Goal: Check status: Check status

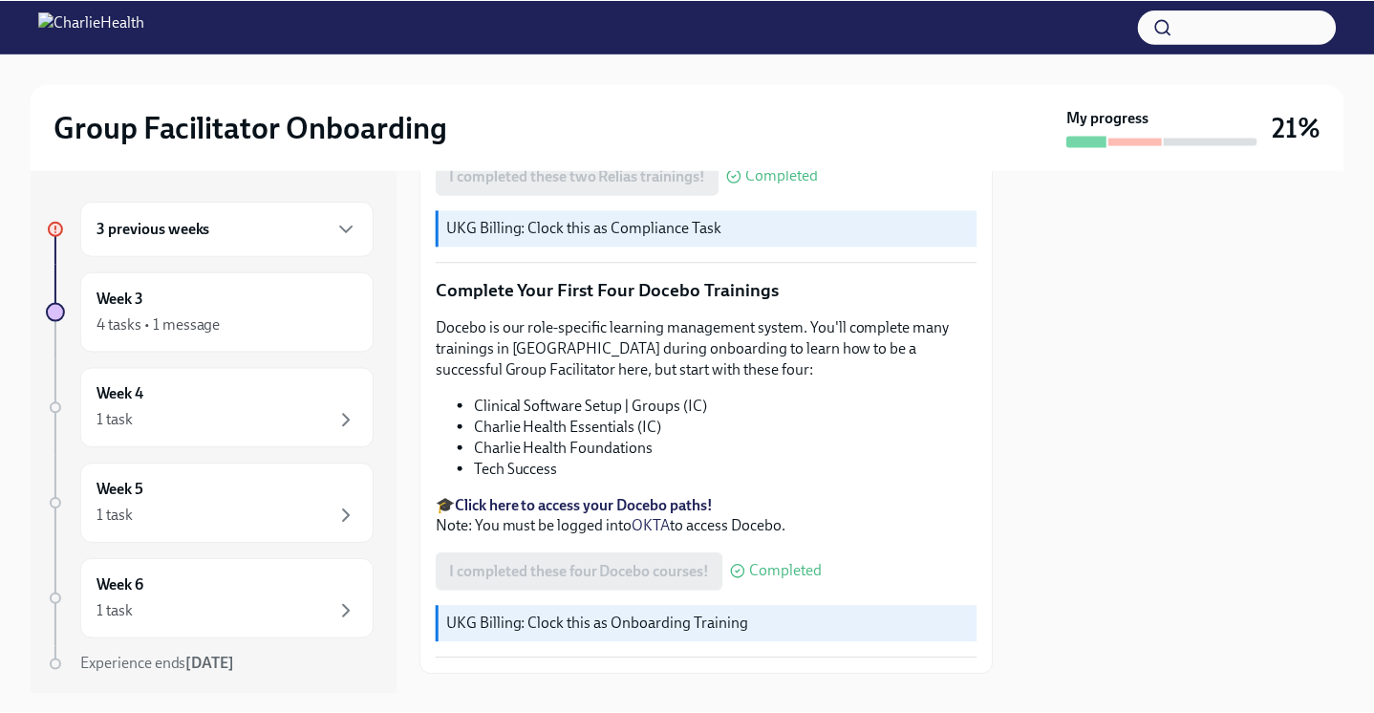
scroll to position [2438, 0]
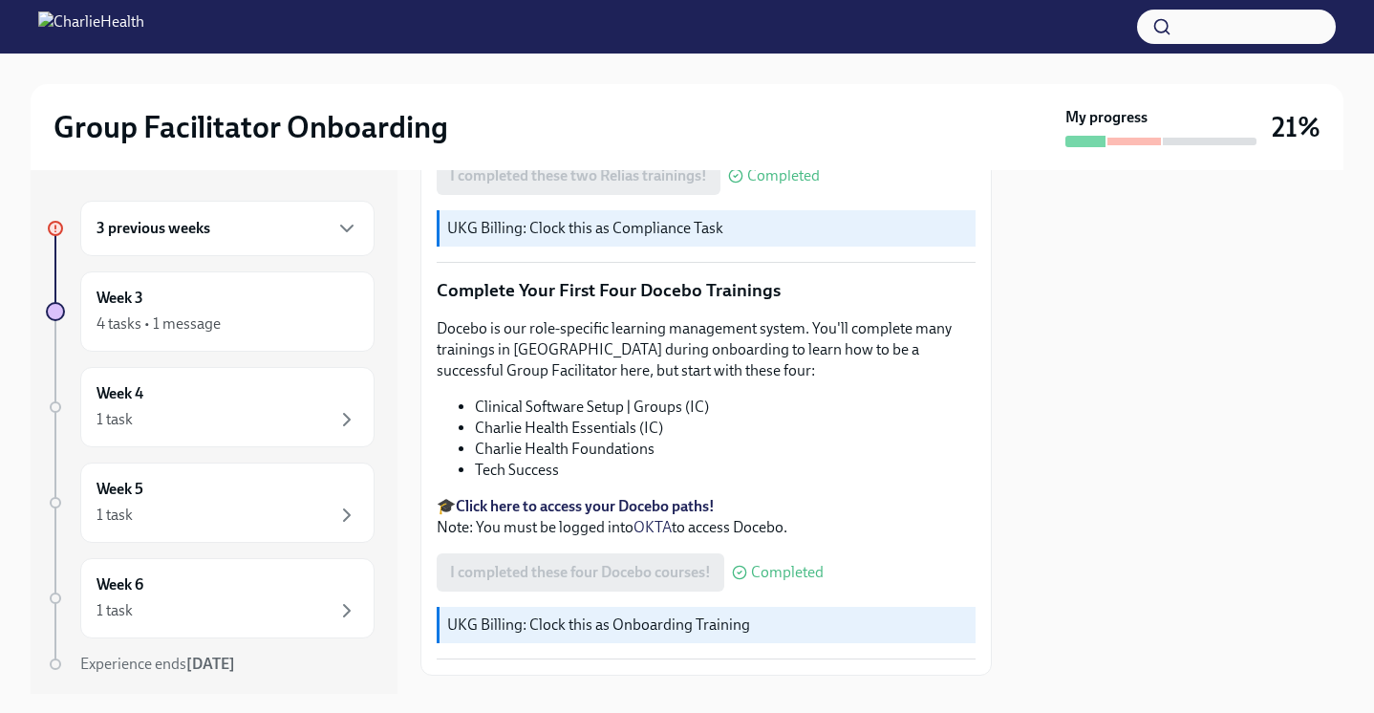
click at [1189, 336] on div at bounding box center [1179, 432] width 329 height 524
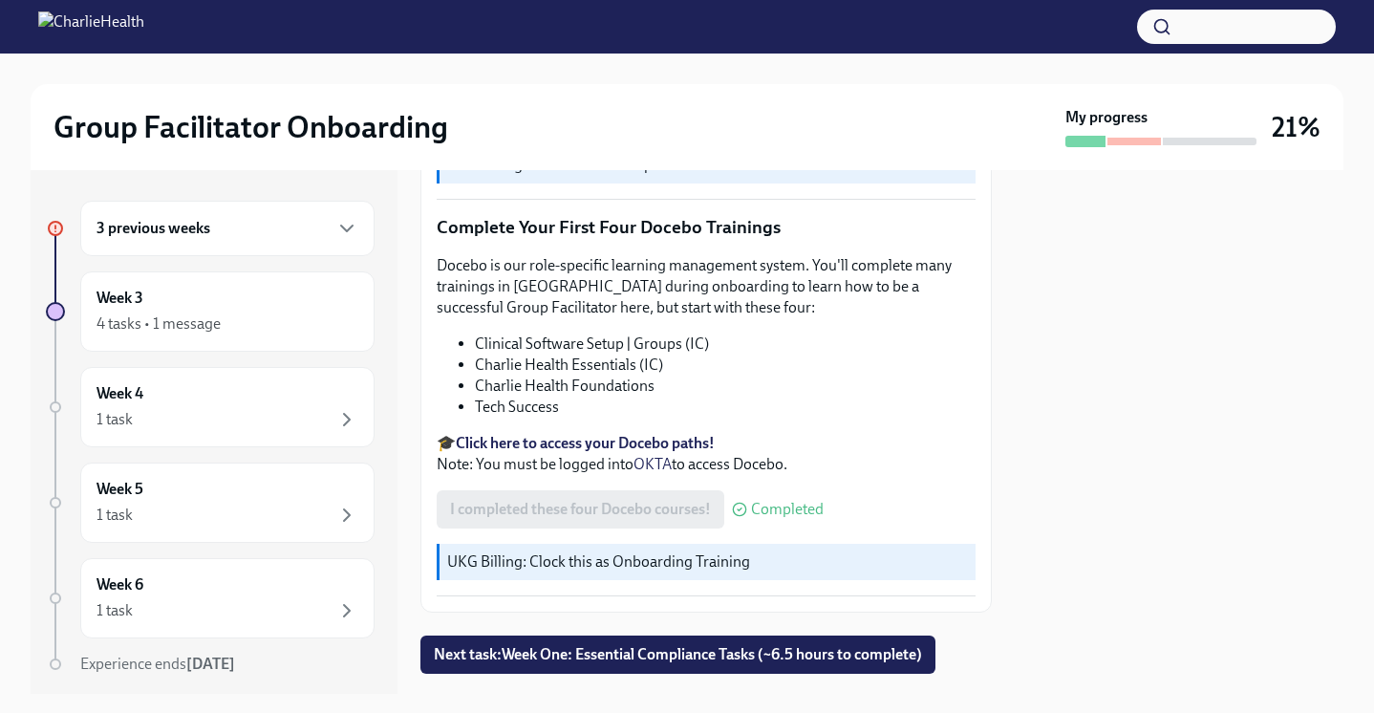
scroll to position [2548, 0]
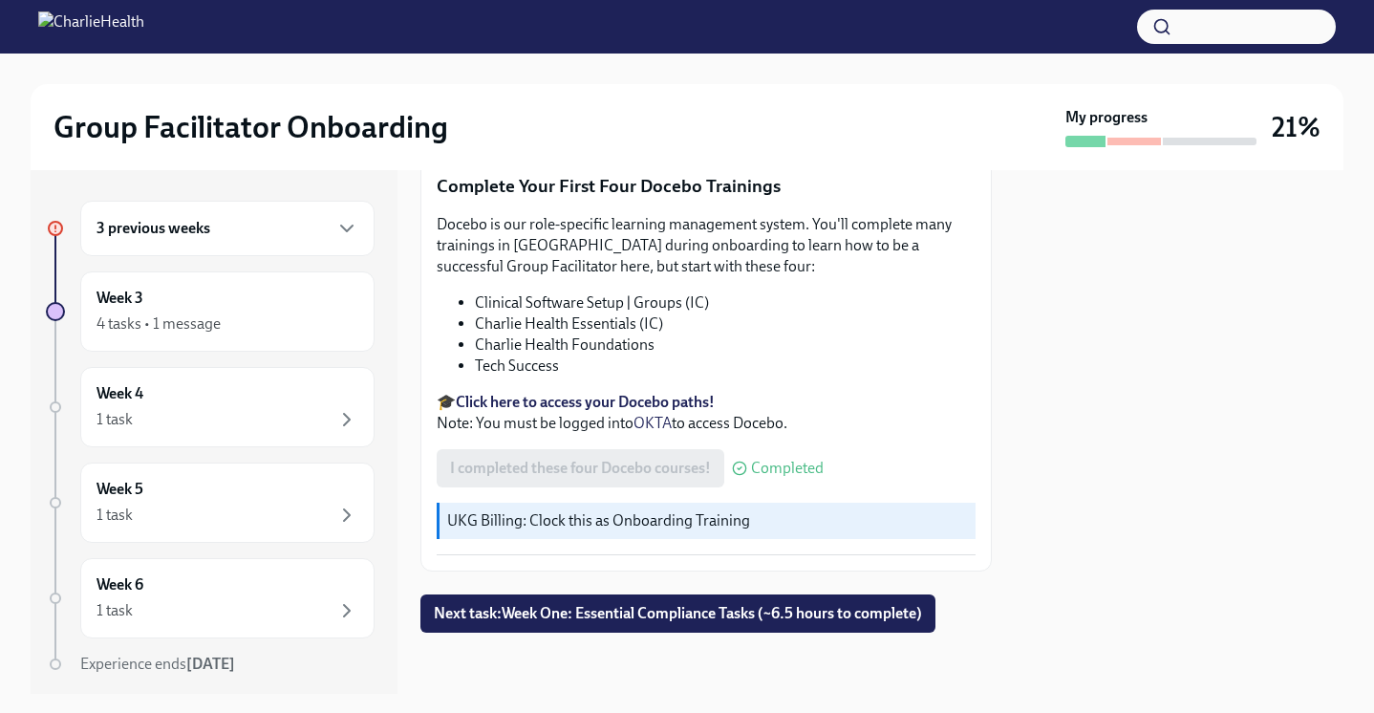
click at [185, 229] on h6 "3 previous weeks" at bounding box center [154, 228] width 114 height 21
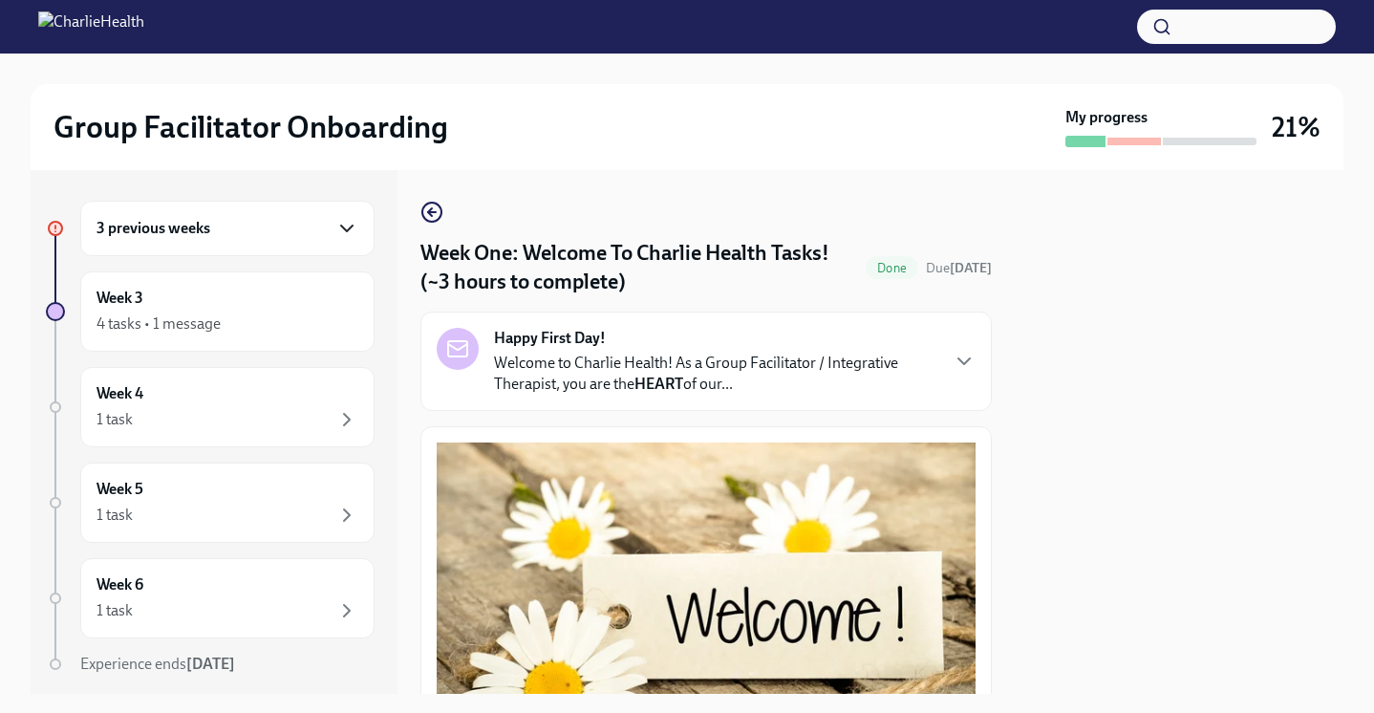
click at [335, 235] on icon "button" at bounding box center [346, 228] width 23 height 23
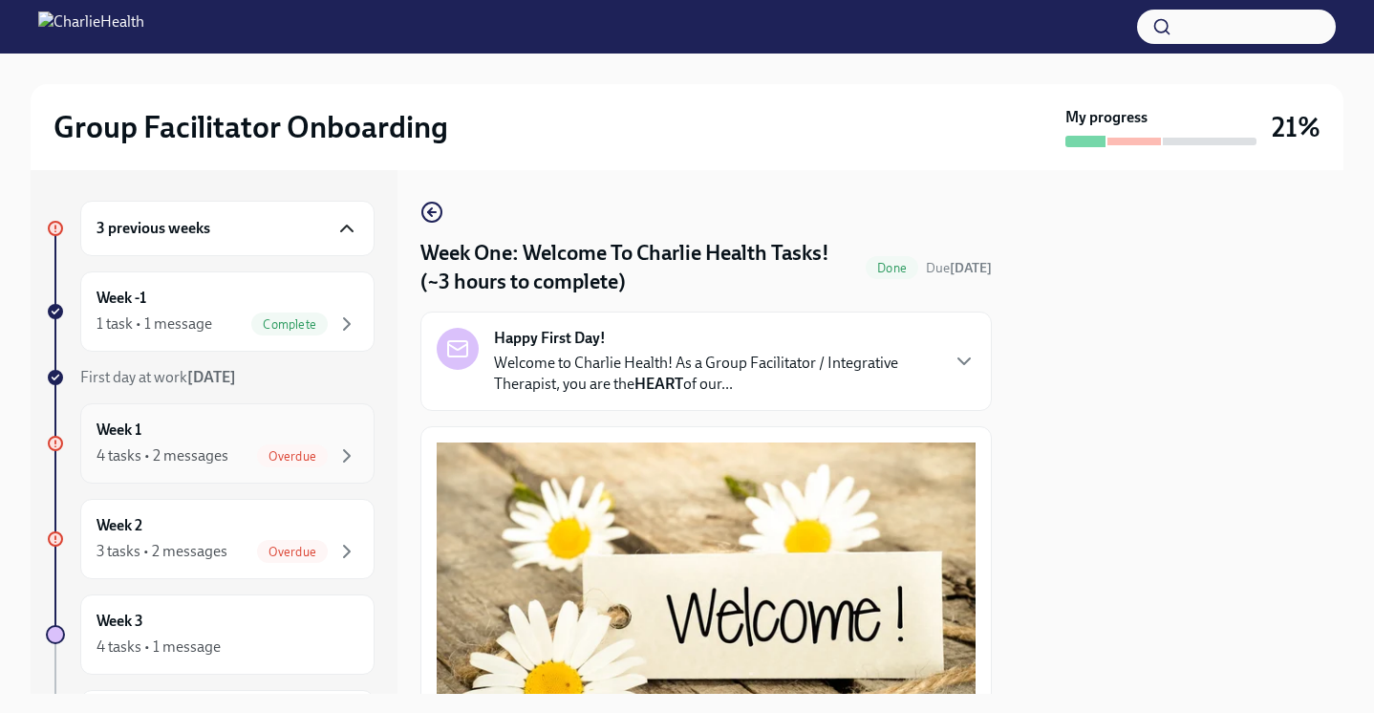
click at [248, 438] on div "Week 1 4 tasks • 2 messages Overdue" at bounding box center [228, 444] width 262 height 48
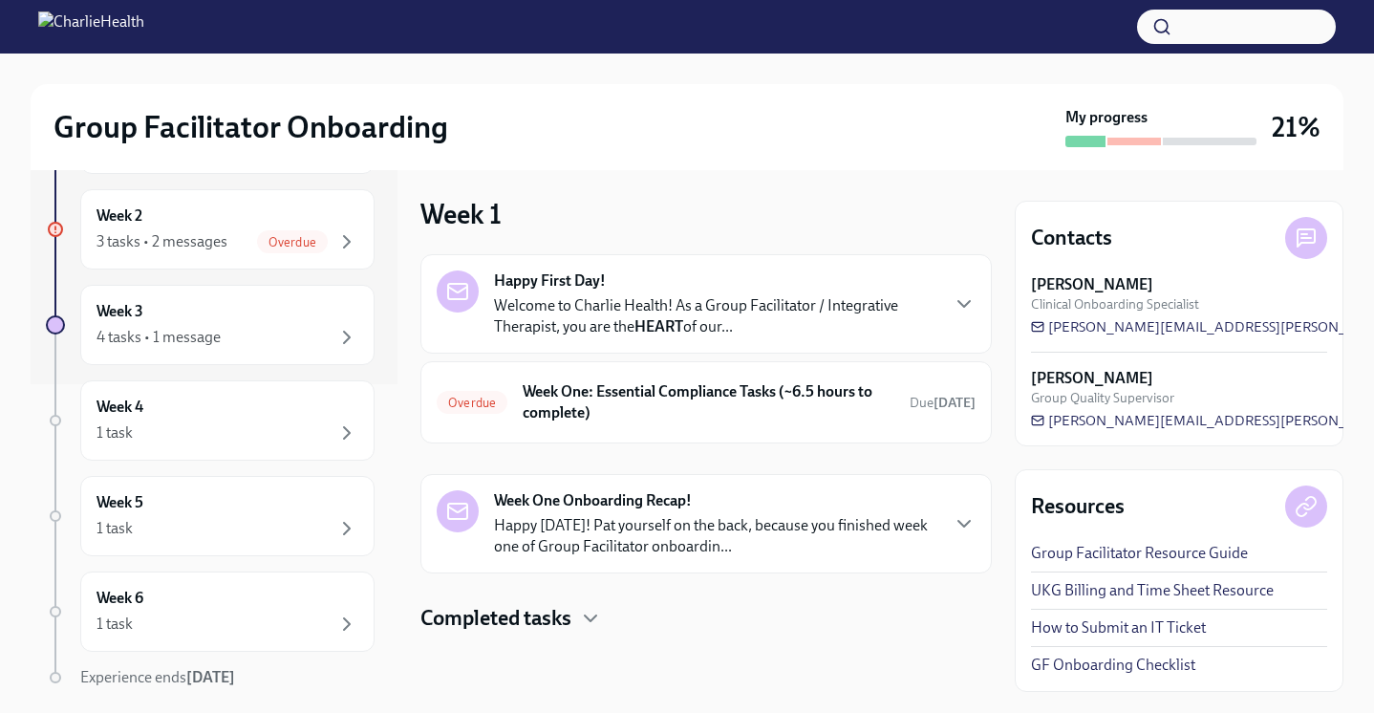
scroll to position [380, 0]
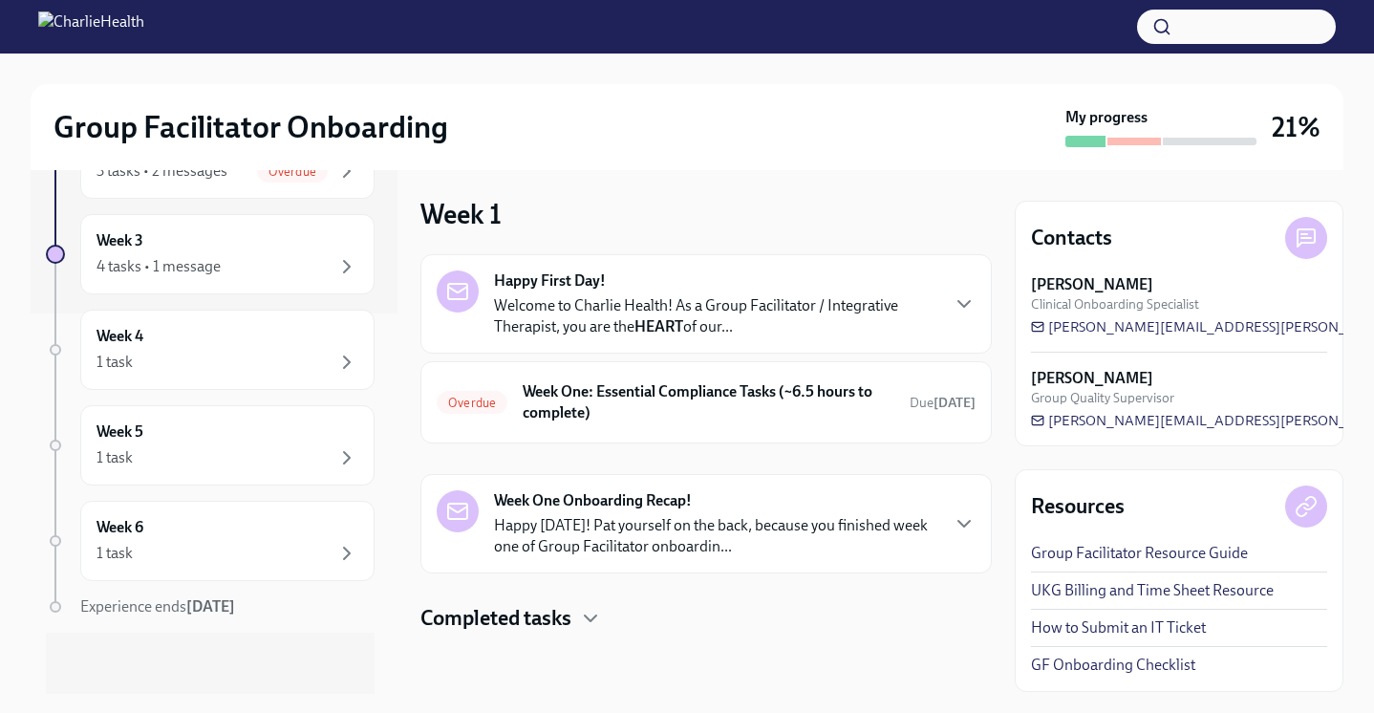
click at [536, 609] on h4 "Completed tasks" at bounding box center [496, 618] width 151 height 29
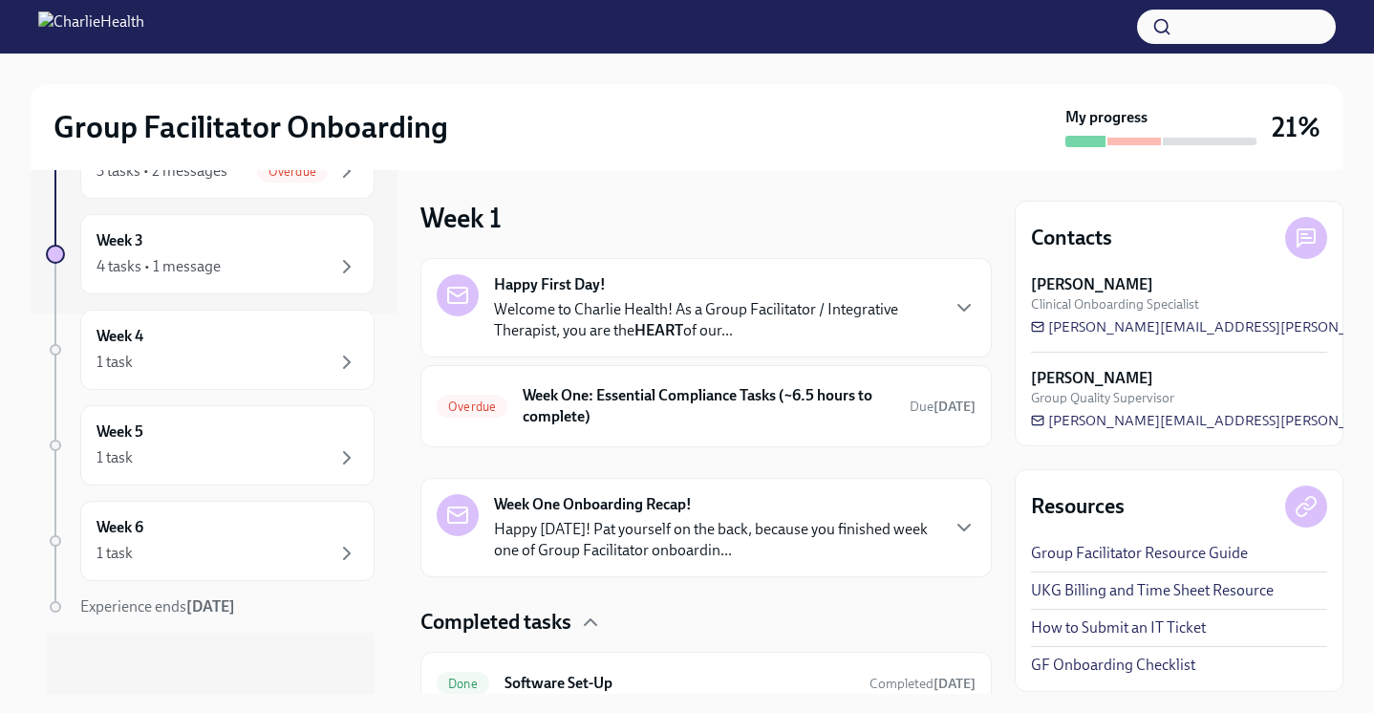
click at [666, 542] on p "Happy Friday! Pat yourself on the back, because you finished week one of Group …" at bounding box center [715, 540] width 443 height 42
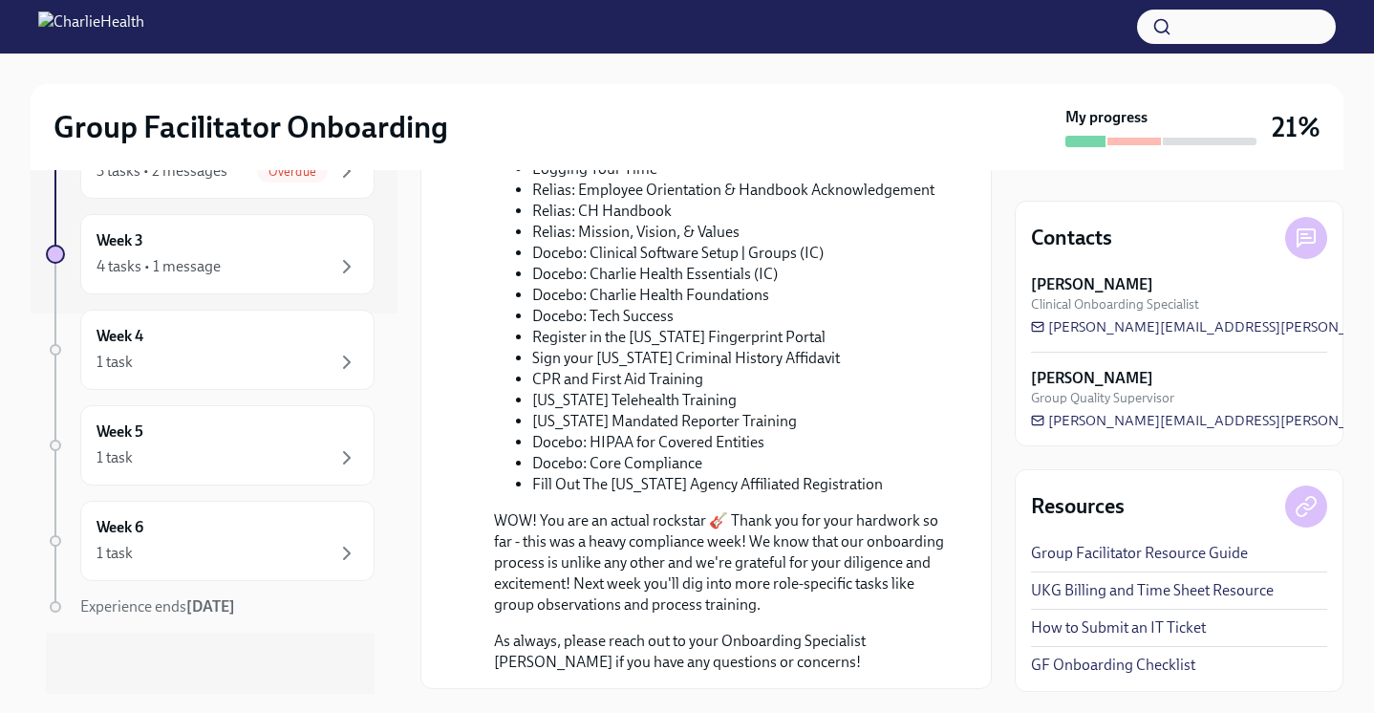
scroll to position [749, 0]
